Goal: Task Accomplishment & Management: Use online tool/utility

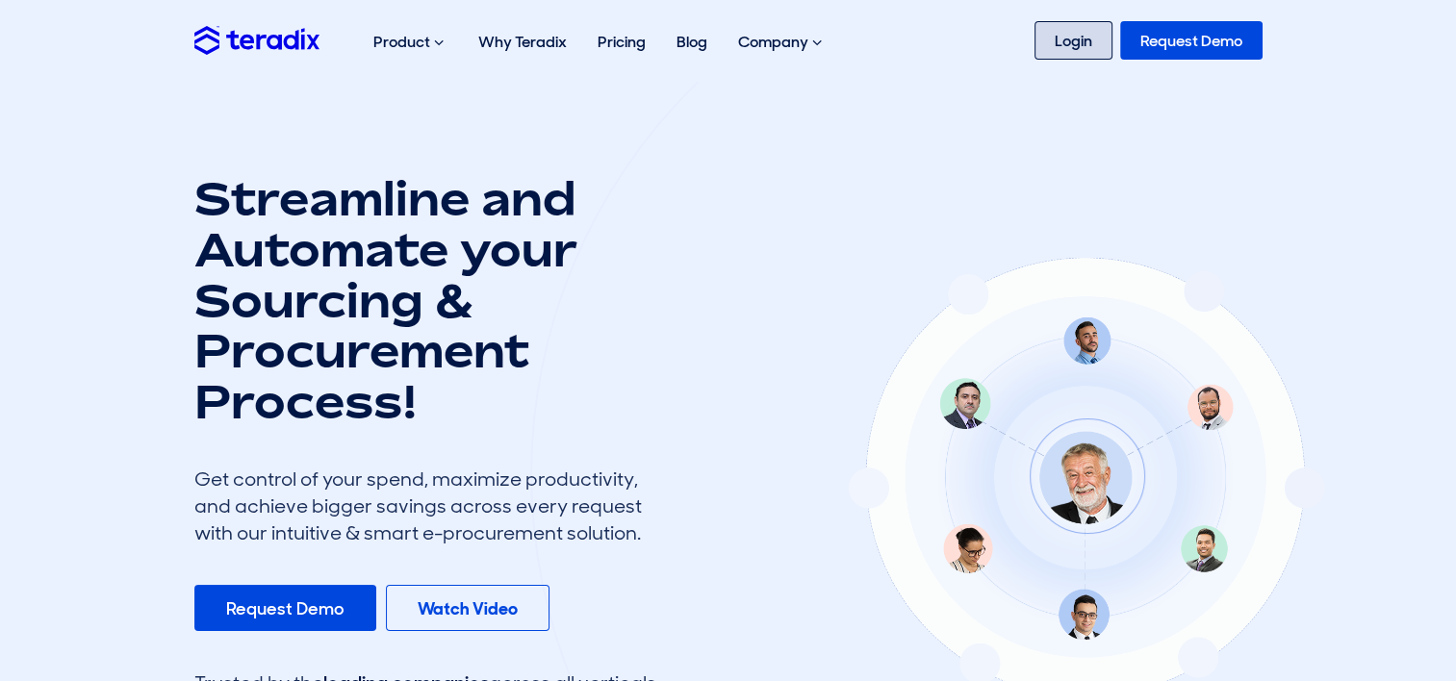
click at [1081, 35] on link "Login" at bounding box center [1073, 40] width 78 height 38
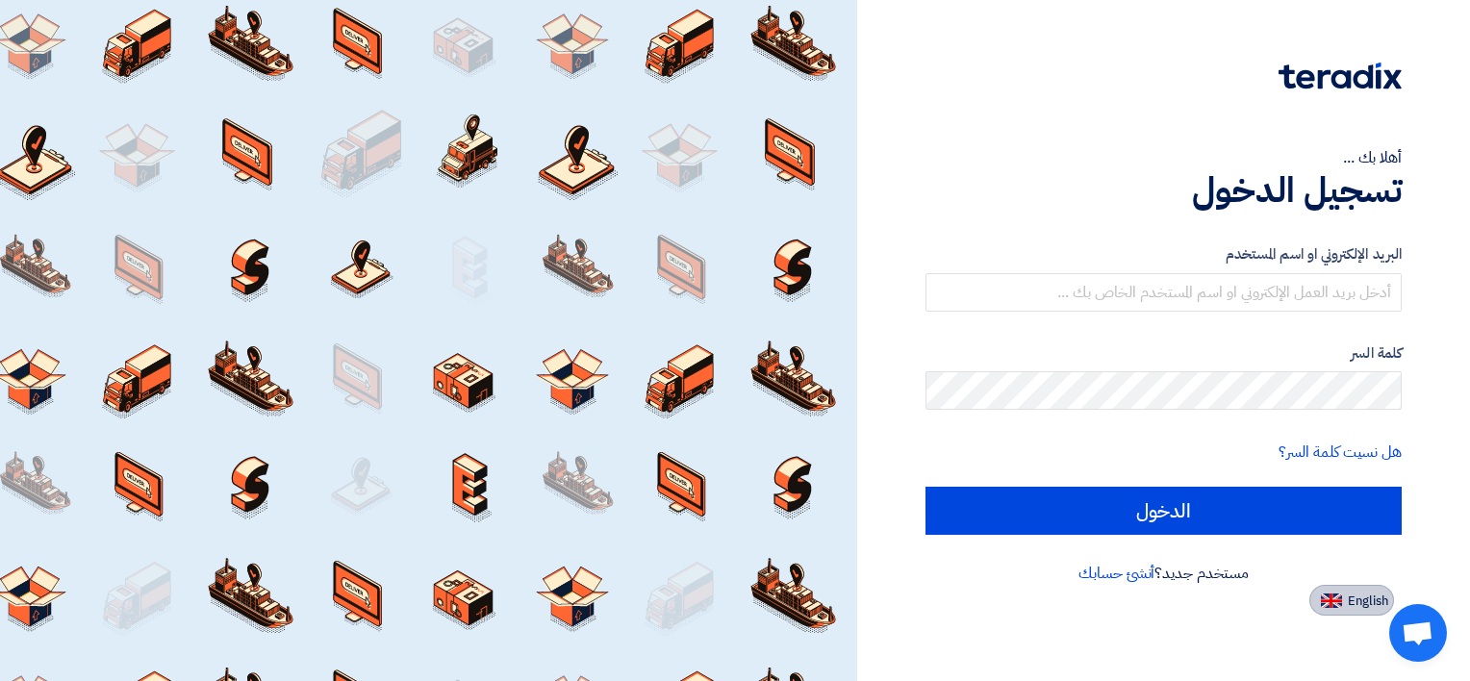
click at [1327, 605] on img at bounding box center [1331, 601] width 21 height 14
type input "Sign in"
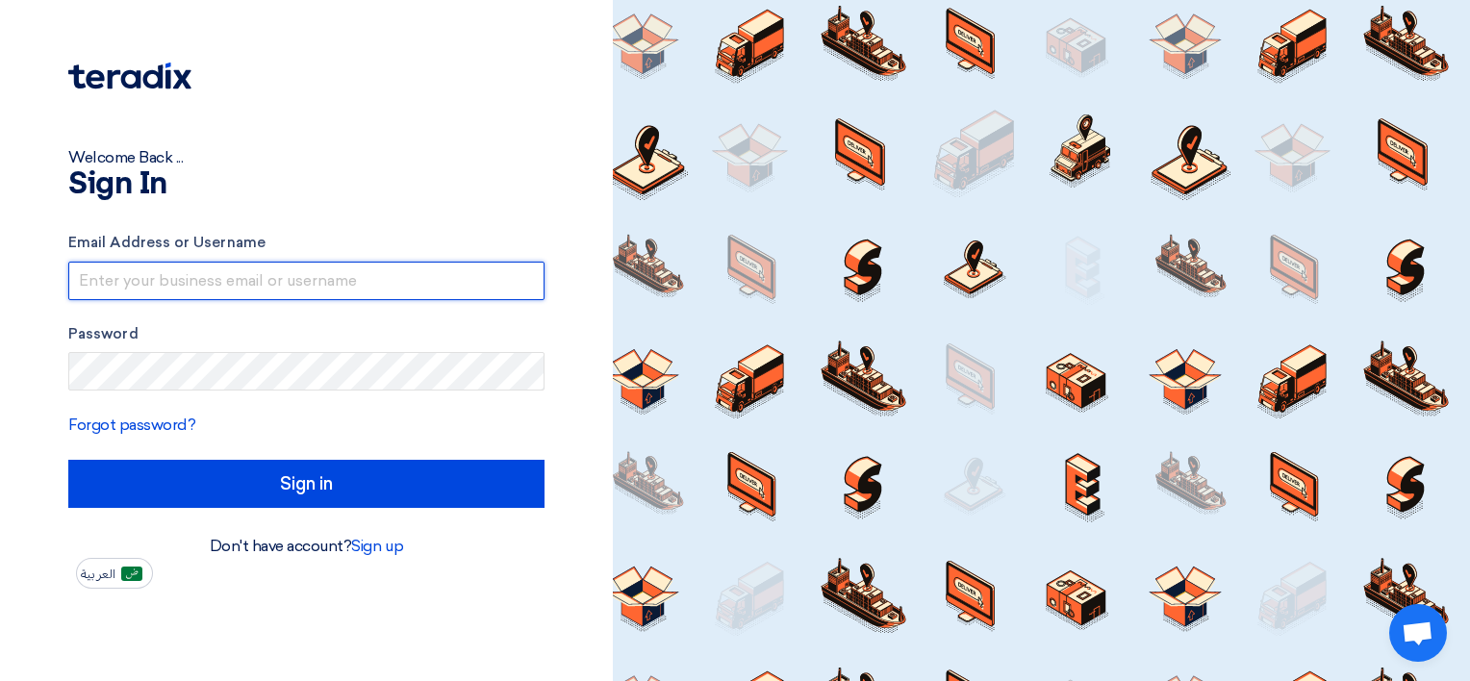
click at [191, 280] on input "text" at bounding box center [306, 281] width 476 height 38
paste input "internal.sales@specialitygulf.com"
type input "internal.sales@specialitygulf.com"
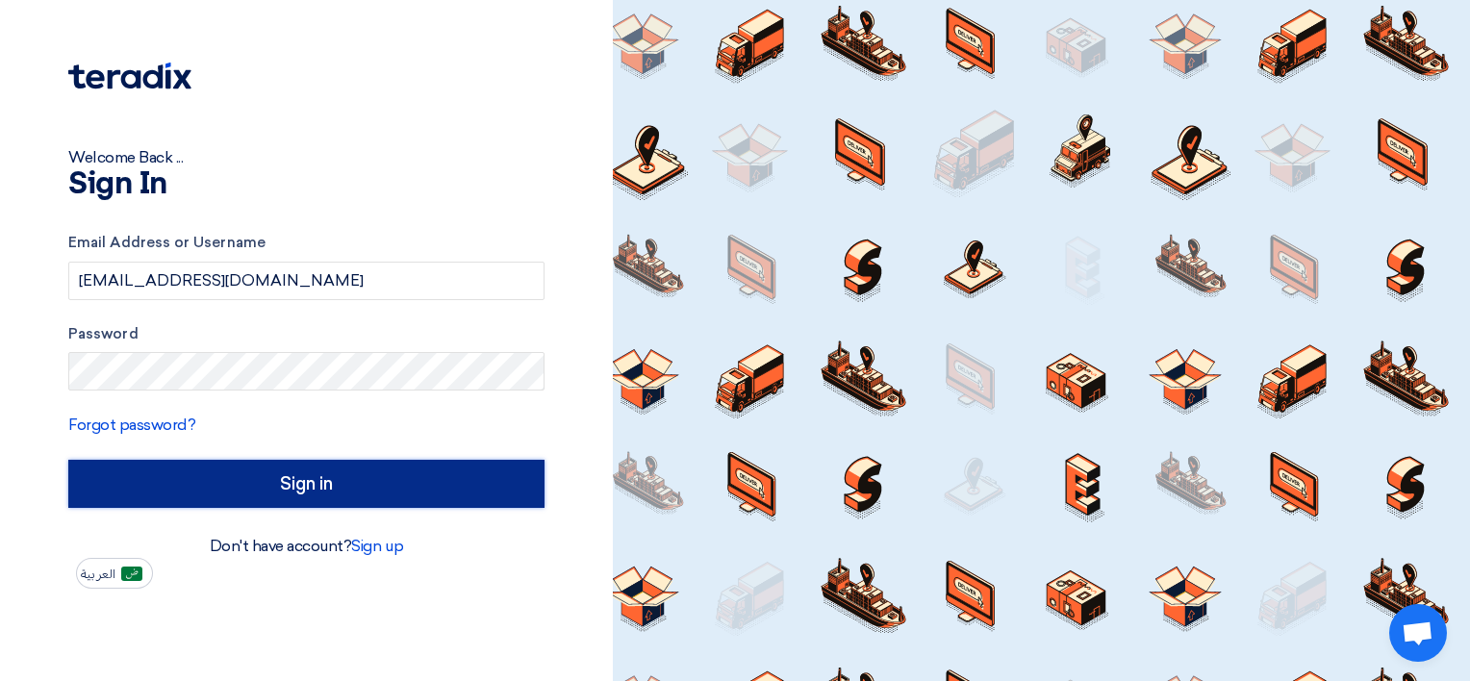
click at [200, 481] on input "Sign in" at bounding box center [306, 484] width 476 height 48
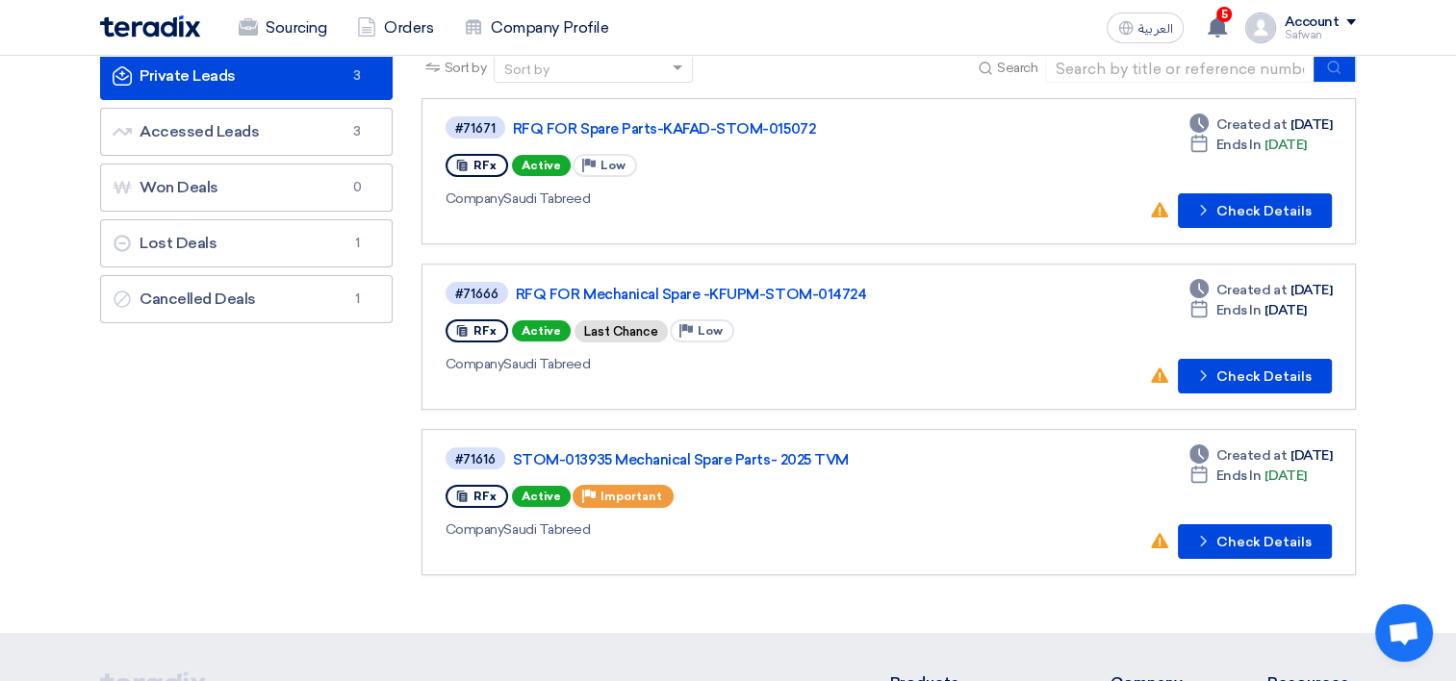
scroll to position [96, 0]
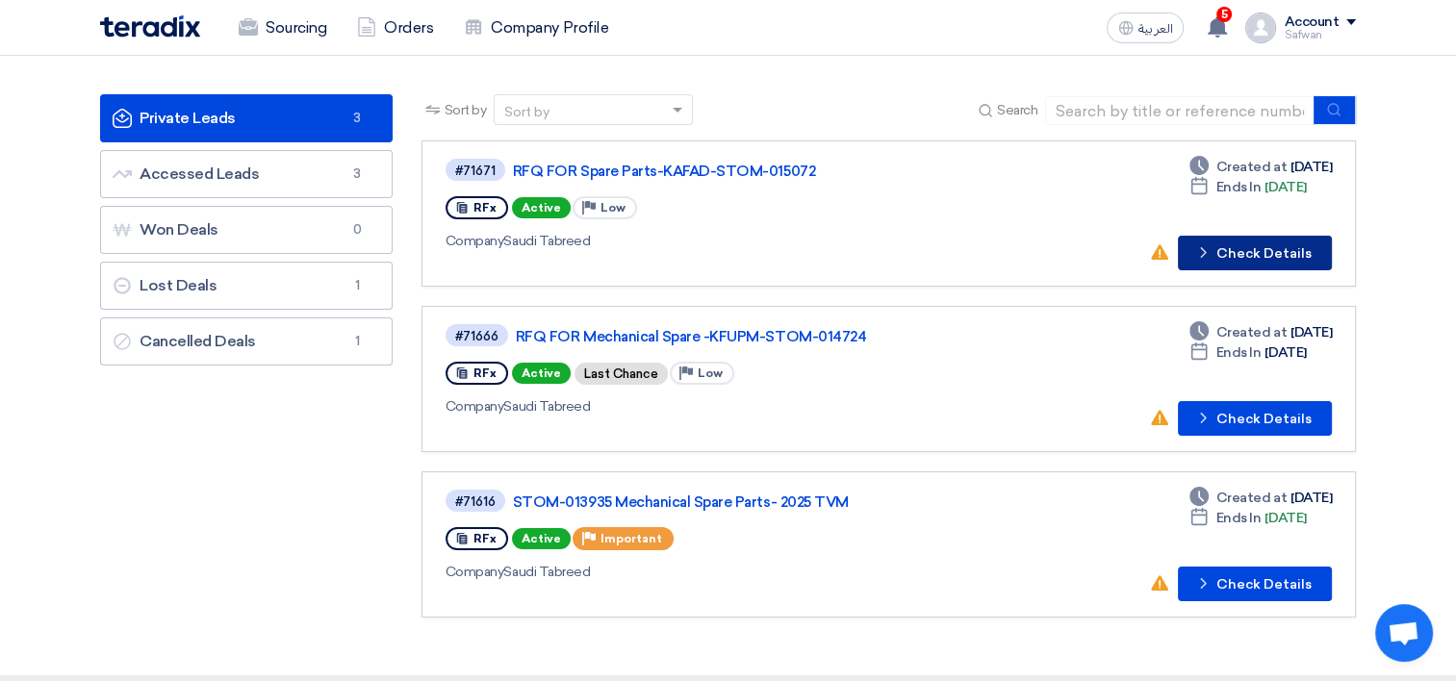
click at [1268, 246] on button "Check details Check Details" at bounding box center [1255, 253] width 154 height 35
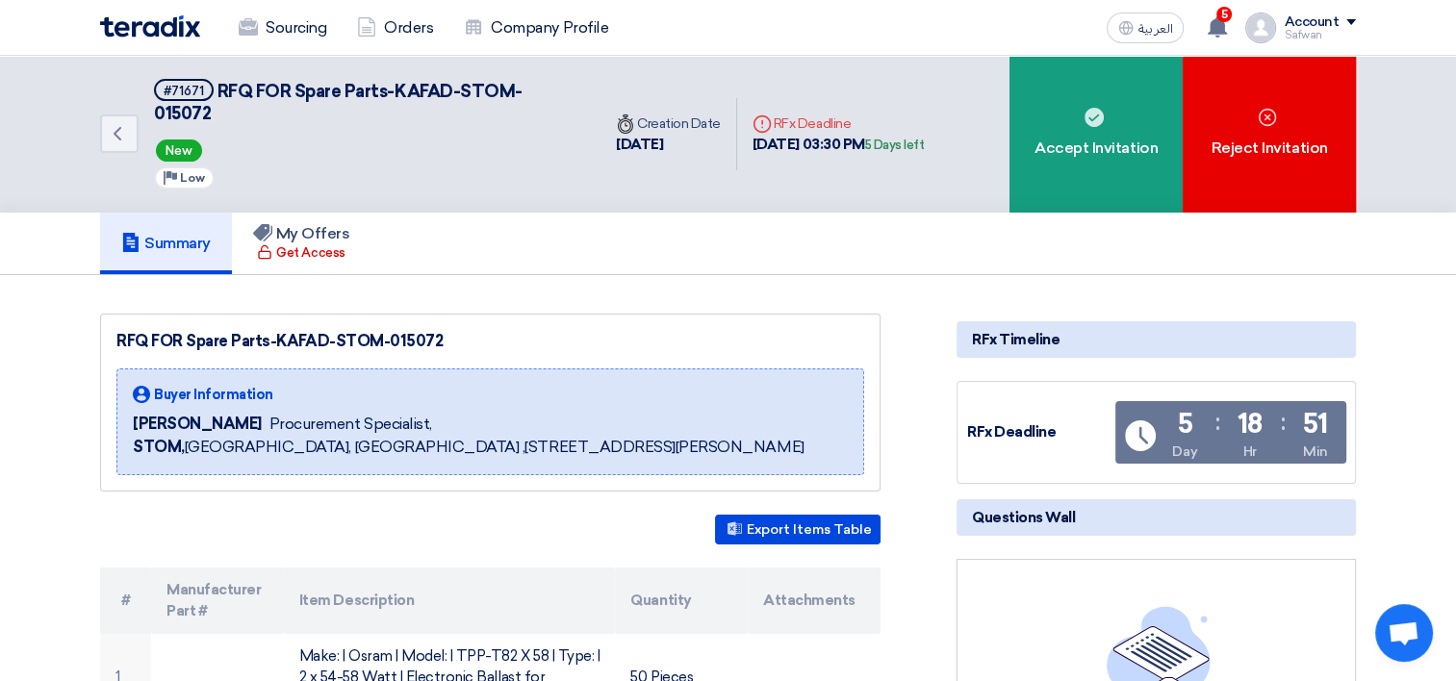
drag, startPoint x: 443, startPoint y: 318, endPoint x: 378, endPoint y: 320, distance: 64.5
click at [378, 330] on div "RFQ FOR Spare Parts-KAFAD-STOM-015072" at bounding box center [490, 341] width 748 height 23
drag, startPoint x: 378, startPoint y: 320, endPoint x: 409, endPoint y: 316, distance: 31.2
copy div "-015072"
click at [1314, 22] on div "Account" at bounding box center [1311, 22] width 55 height 16
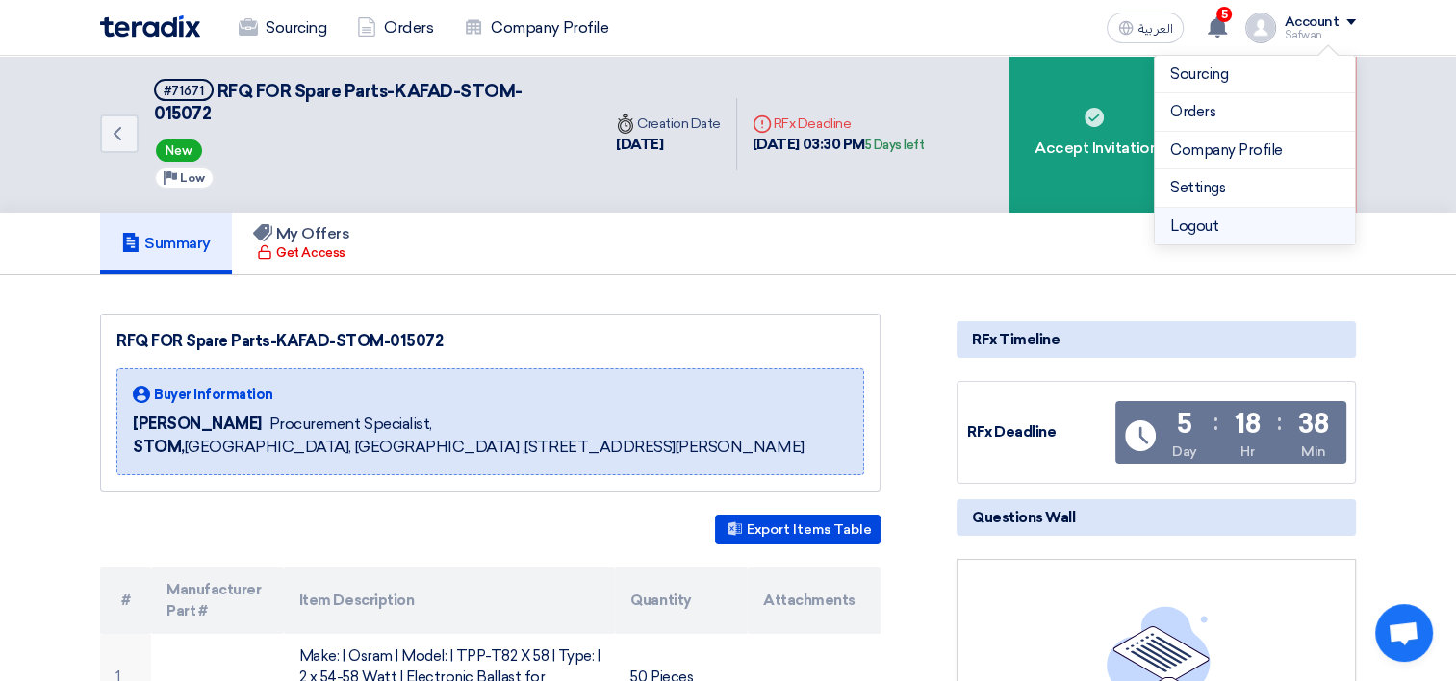
click at [1227, 232] on li "Logout" at bounding box center [1255, 227] width 200 height 38
